Goal: Transaction & Acquisition: Download file/media

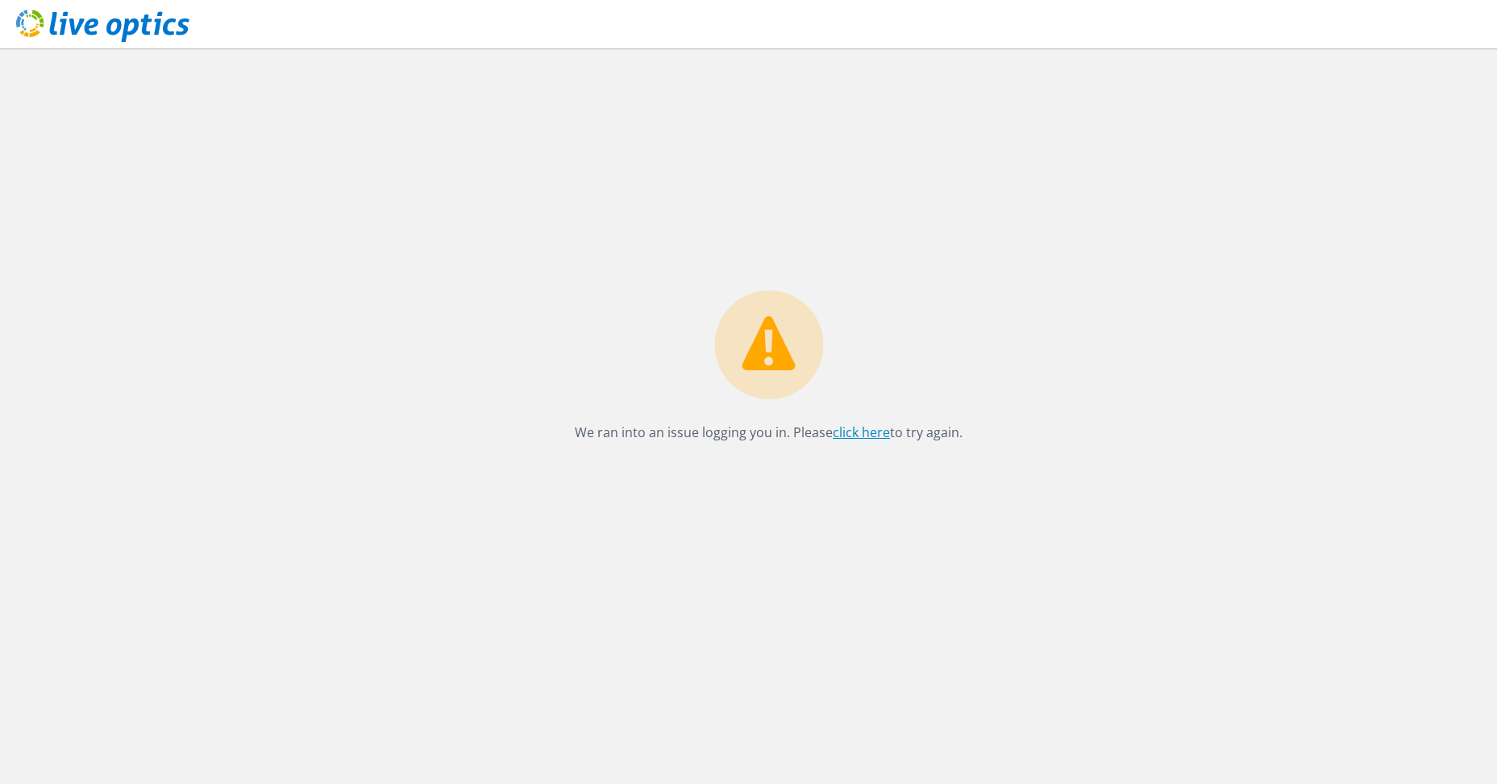
click at [860, 435] on link "click here" at bounding box center [861, 432] width 57 height 18
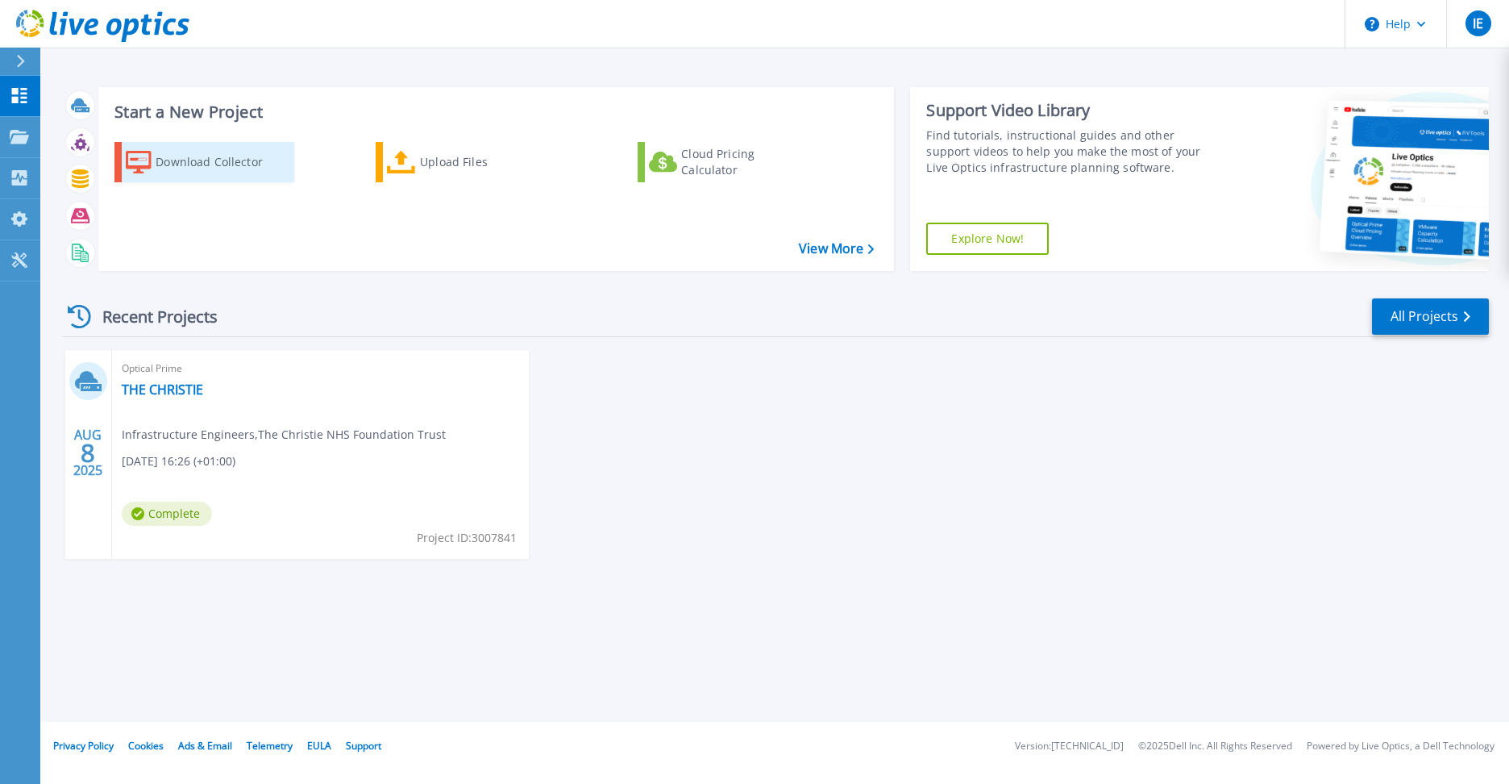
click at [156, 156] on div "Download Collector" at bounding box center [220, 162] width 129 height 32
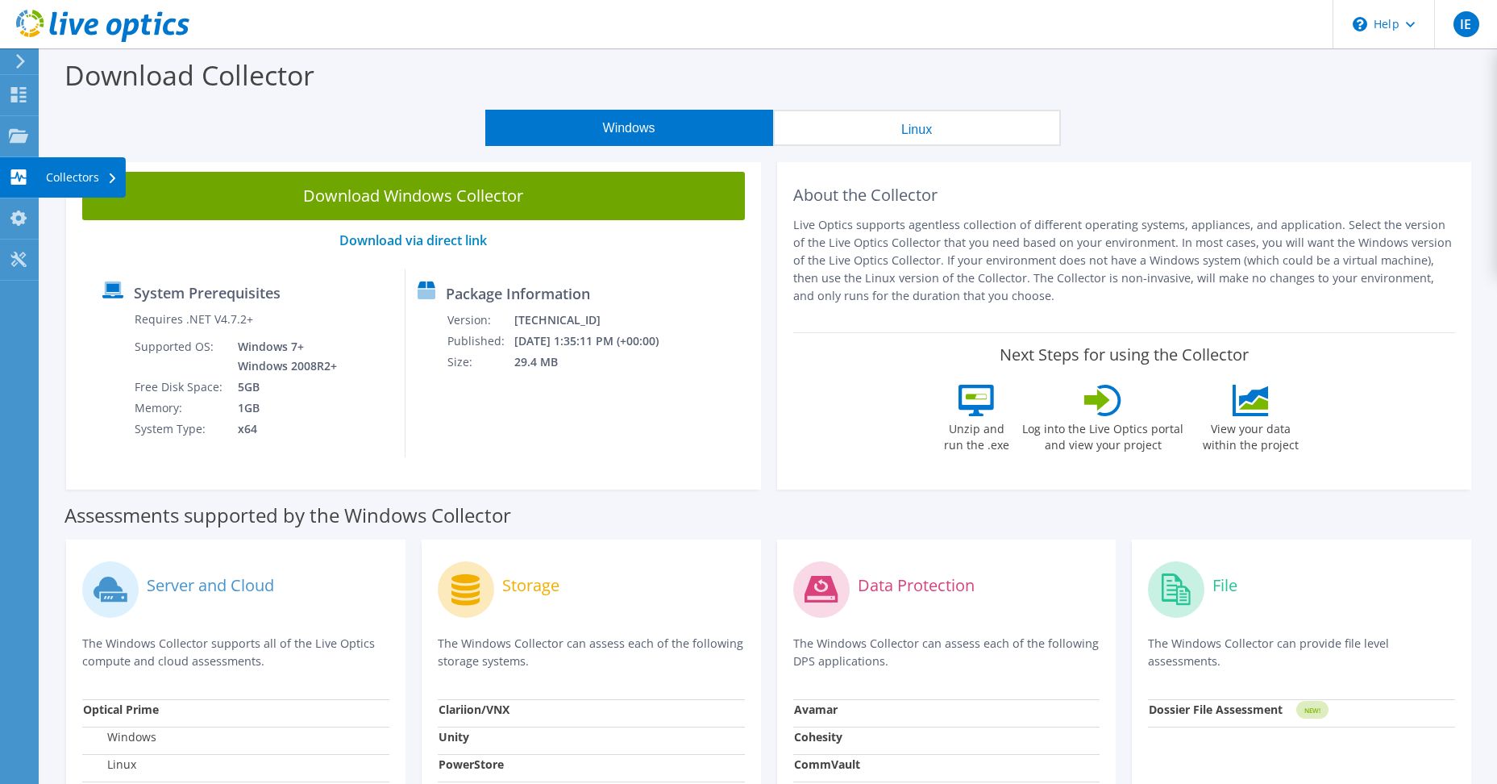
click at [71, 180] on div "Collectors" at bounding box center [82, 177] width 88 height 40
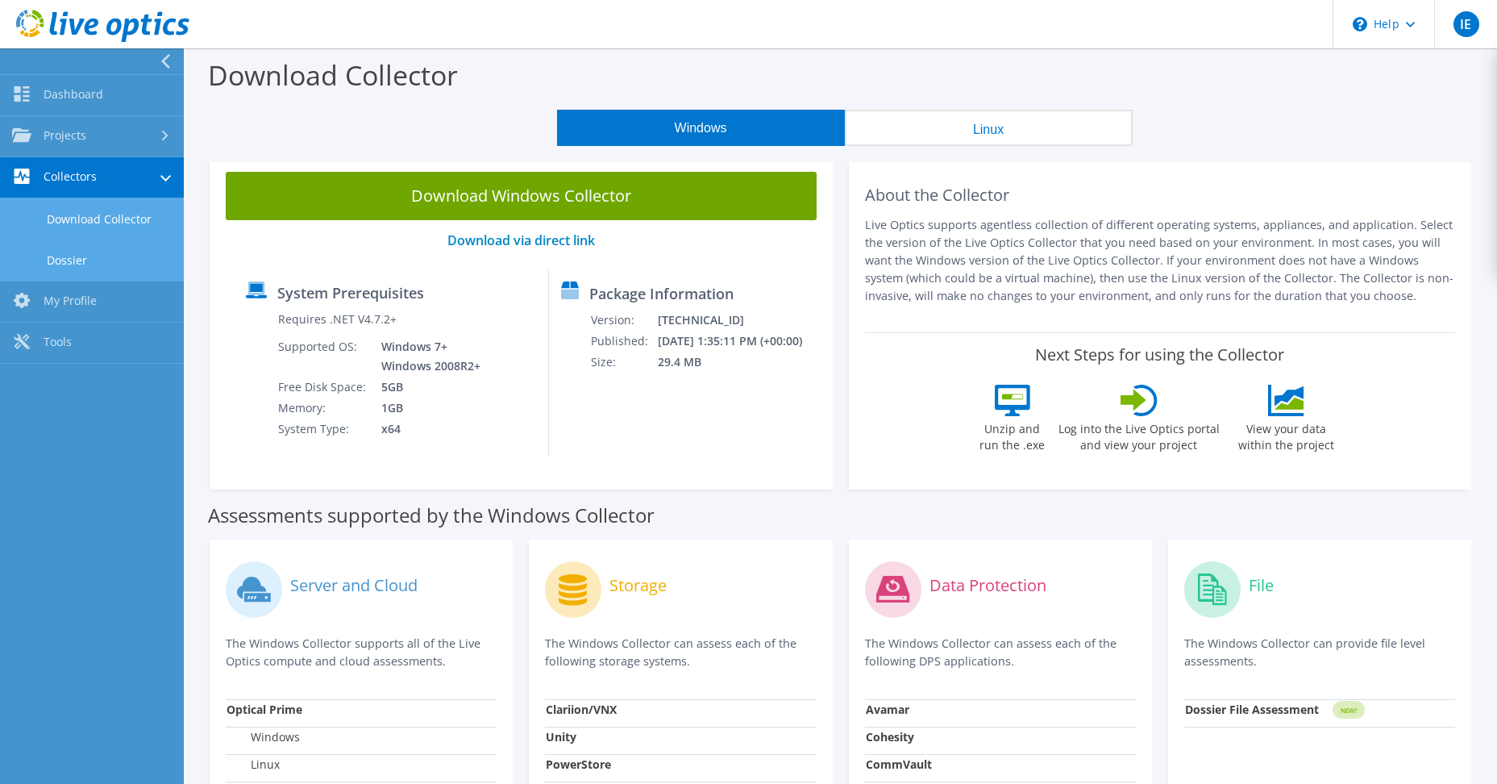
click at [72, 260] on link "Dossier" at bounding box center [92, 259] width 184 height 41
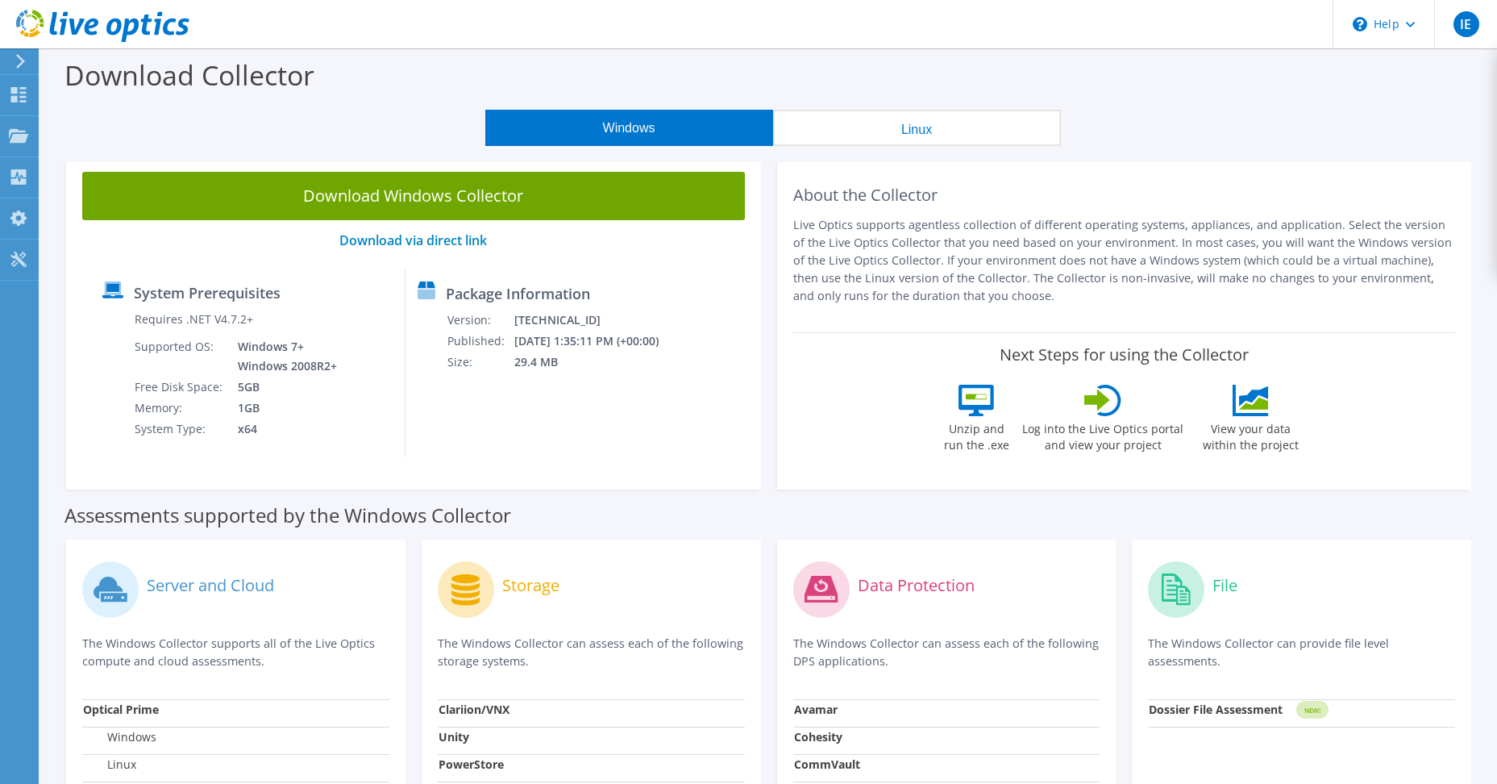
click at [679, 483] on div "Download Windows Collector Download via direct link System Prerequisites Requir…" at bounding box center [413, 323] width 695 height 334
click at [561, 422] on div "Package Information Version: 26.3.2.215 Published: 8/12/2025 1:35:11 PM (+00:00…" at bounding box center [535, 363] width 258 height 188
